Goal: Transaction & Acquisition: Purchase product/service

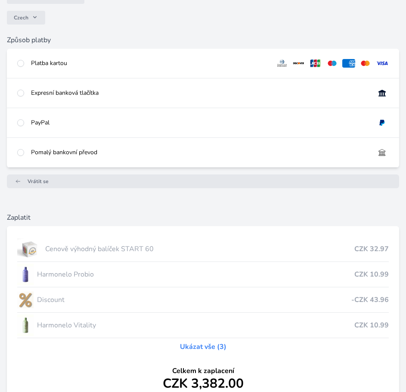
scroll to position [6, 0]
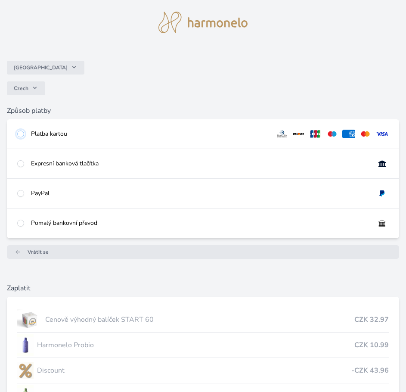
click at [22, 135] on input "radio" at bounding box center [20, 134] width 7 height 7
radio input "true"
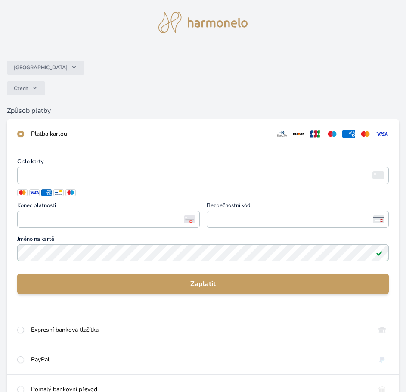
click at [19, 193] on span at bounding box center [22, 192] width 10 height 7
click at [79, 166] on span "Číslo karty" at bounding box center [203, 163] width 372 height 8
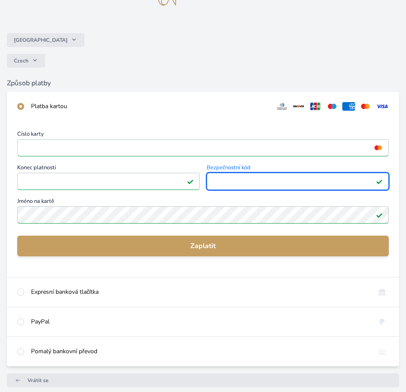
scroll to position [49, 0]
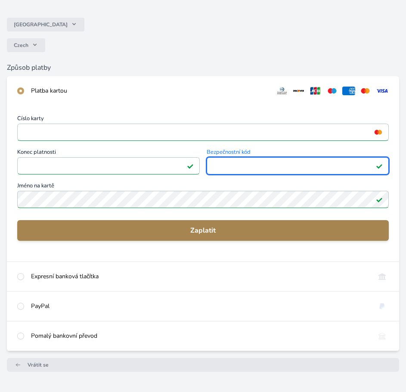
click at [99, 229] on span "Zaplatit" at bounding box center [203, 230] width 358 height 10
